Goal: Task Accomplishment & Management: Complete application form

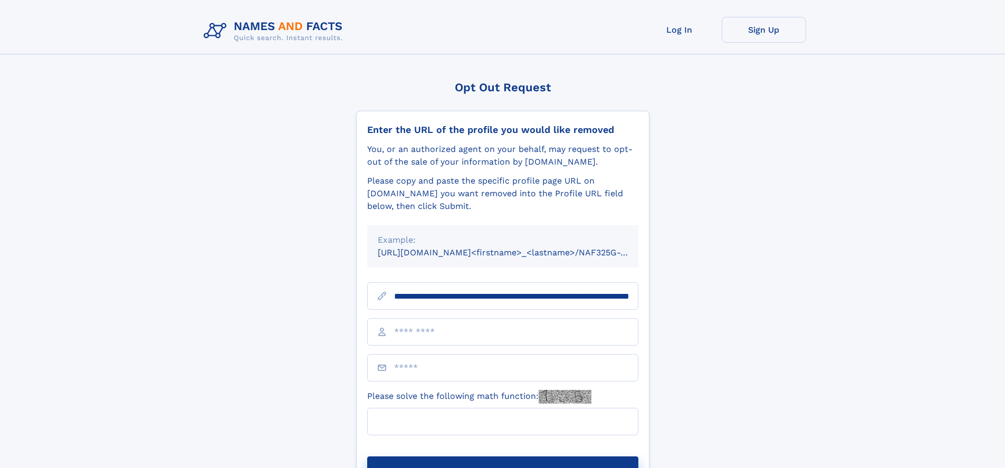
scroll to position [0, 118]
type input "**********"
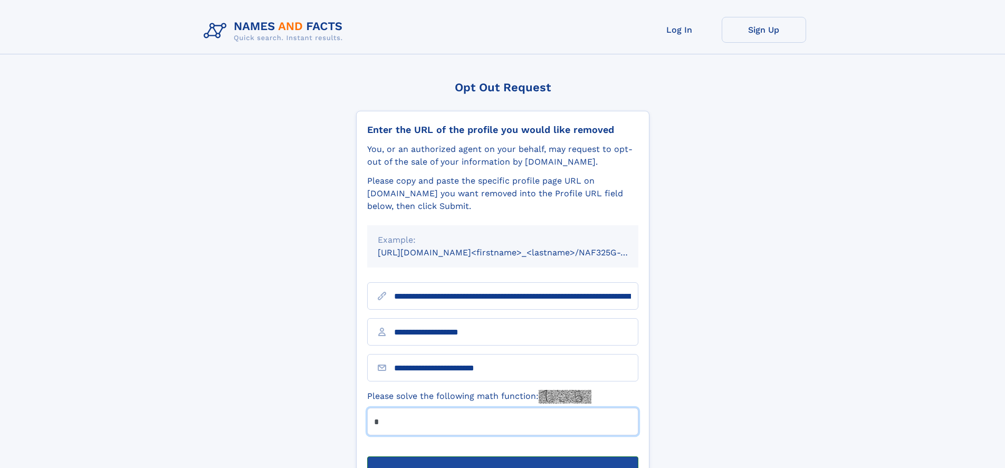
type input "*"
click at [502, 456] on button "Submit Opt Out Request" at bounding box center [502, 473] width 271 height 34
